Goal: Transaction & Acquisition: Purchase product/service

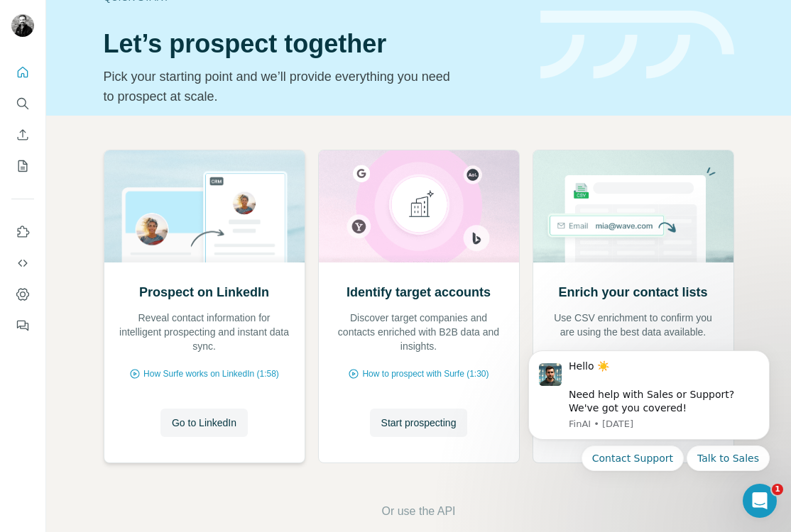
scroll to position [48, 0]
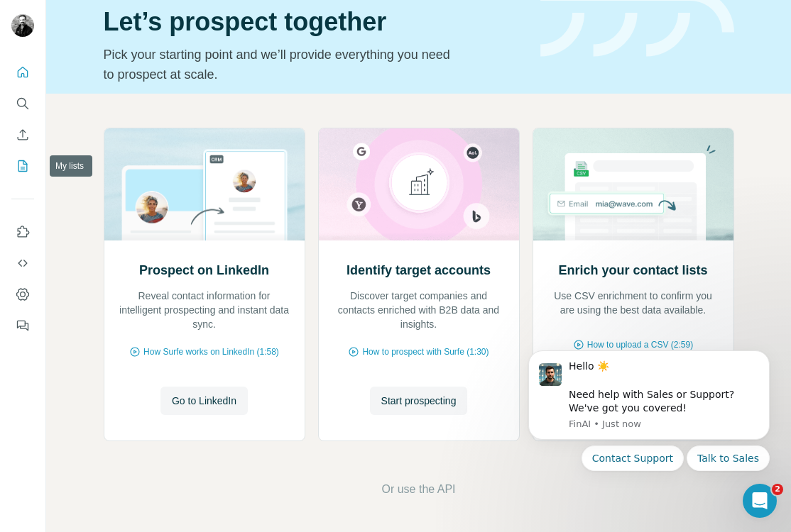
click at [25, 168] on icon "My lists" at bounding box center [23, 166] width 14 height 14
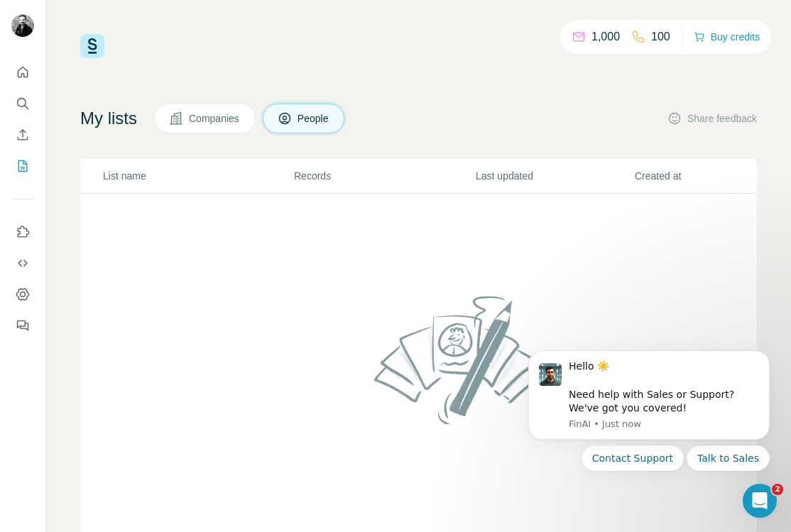
click at [478, 48] on div "1,000 100 Buy credits" at bounding box center [418, 46] width 676 height 24
